Goal: Find specific fact: Find specific fact

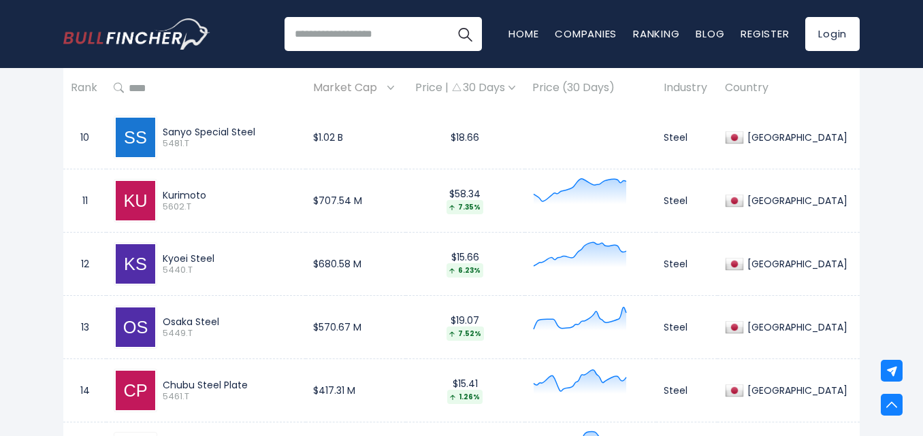
drag, startPoint x: 234, startPoint y: 330, endPoint x: 182, endPoint y: 312, distance: 54.7
click at [182, 312] on div "Osaka Steel 5449.T" at bounding box center [206, 328] width 184 height 44
click at [227, 324] on div "Osaka Steel" at bounding box center [230, 322] width 135 height 12
click at [231, 321] on div "Osaka Steel" at bounding box center [230, 322] width 135 height 12
drag, startPoint x: 249, startPoint y: 317, endPoint x: 166, endPoint y: 314, distance: 83.1
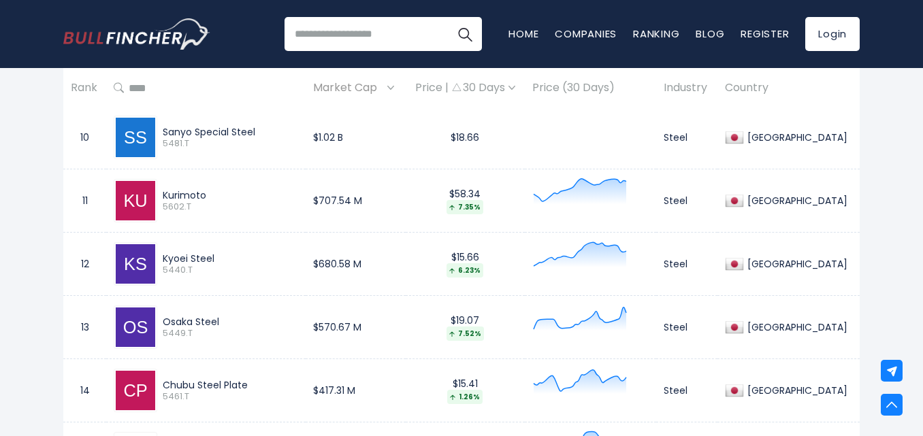
click at [166, 314] on div "Osaka Steel 5449.T" at bounding box center [206, 328] width 184 height 44
drag, startPoint x: 229, startPoint y: 323, endPoint x: 167, endPoint y: 309, distance: 63.4
click at [167, 309] on div "Osaka Steel 5449.T" at bounding box center [206, 328] width 184 height 44
copy div "Osaka Steel"
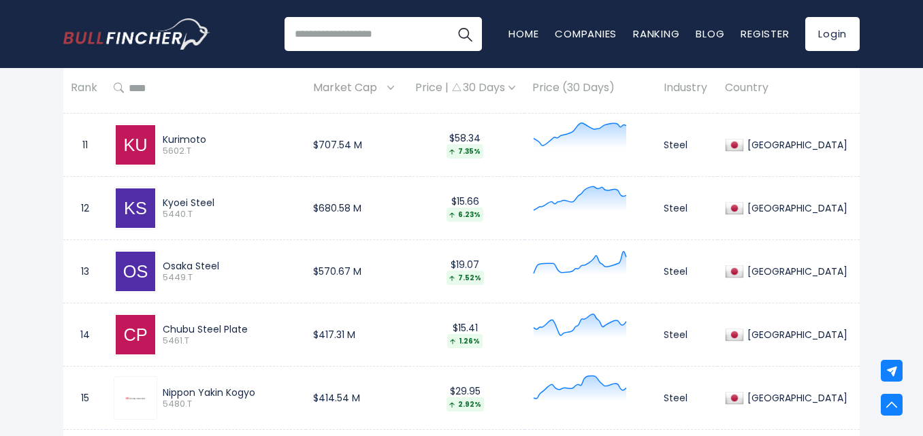
scroll to position [1293, 0]
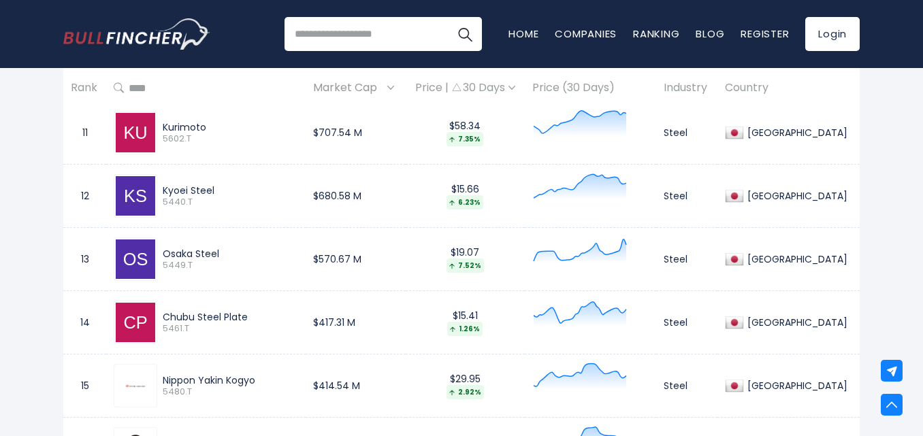
drag, startPoint x: 263, startPoint y: 320, endPoint x: 170, endPoint y: 308, distance: 94.7
click at [170, 308] on div "Chubu Steel Plate 5461.T" at bounding box center [206, 323] width 184 height 44
copy div "Chubu Steel Plate"
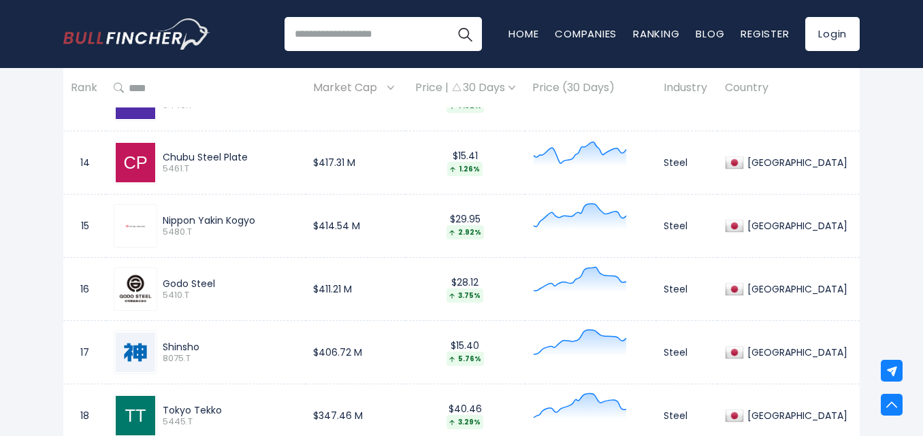
scroll to position [1430, 0]
